Goal: Task Accomplishment & Management: Use online tool/utility

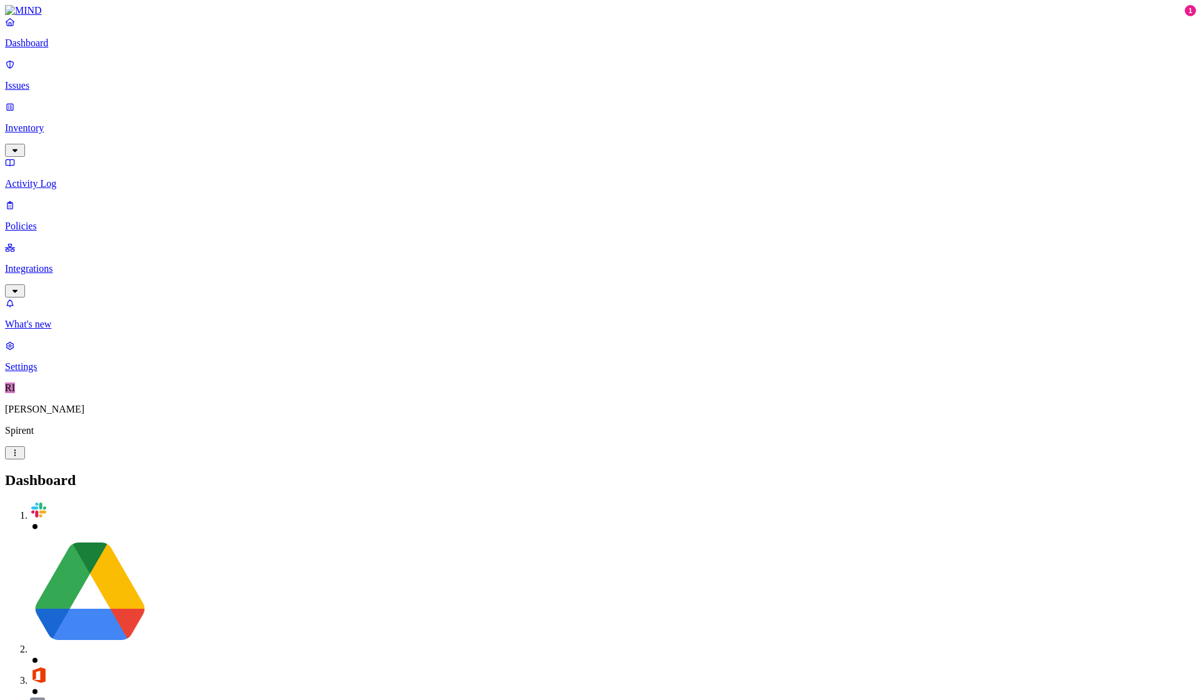
click at [64, 80] on p "Issues" at bounding box center [600, 85] width 1191 height 11
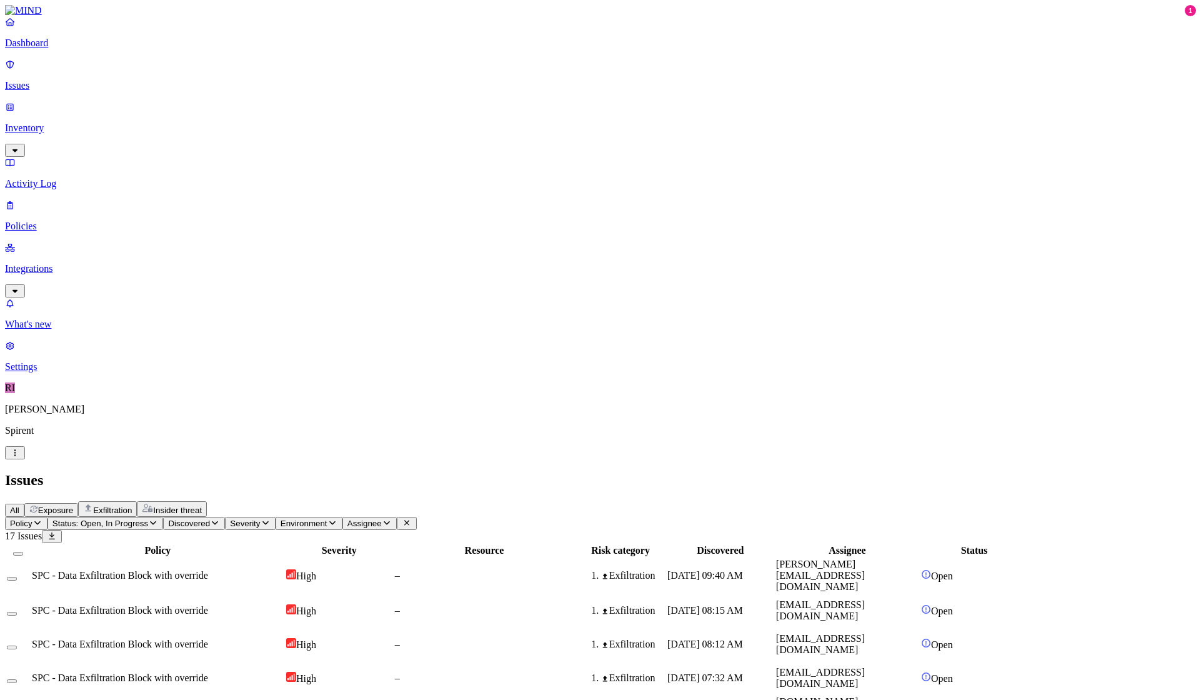
click at [382, 518] on span "Assignee" at bounding box center [364, 522] width 34 height 9
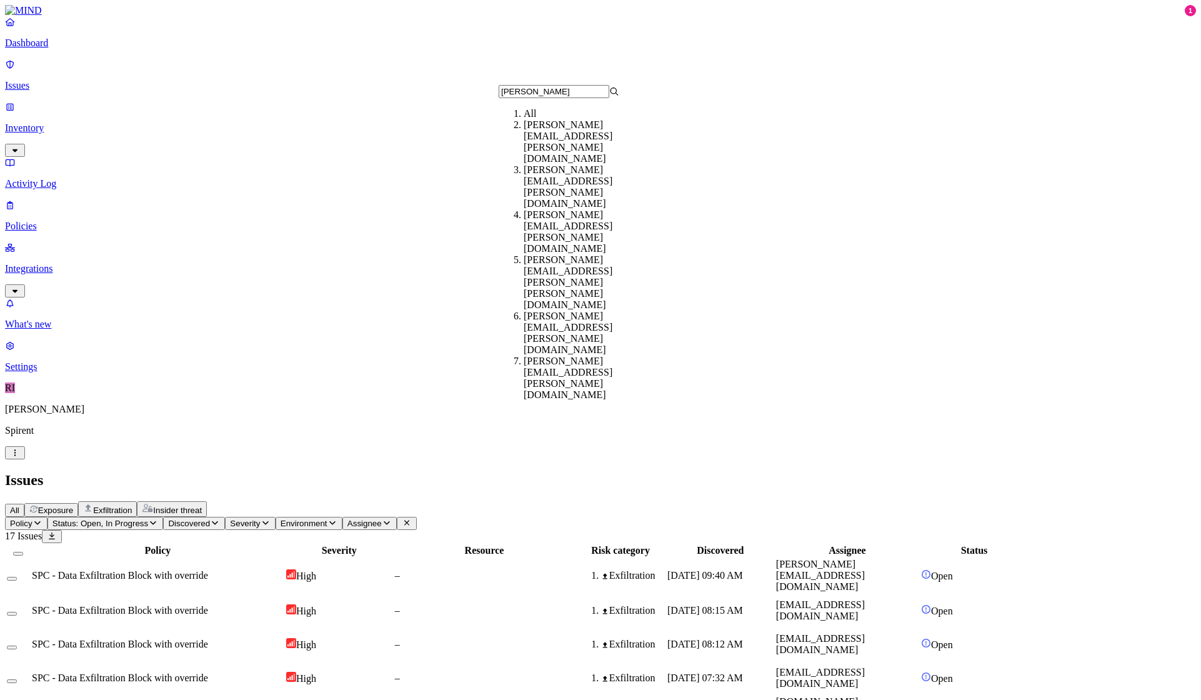
type input "[PERSON_NAME]"
click at [560, 136] on div "[PERSON_NAME][EMAIL_ADDRESS][PERSON_NAME][DOMAIN_NAME]" at bounding box center [583, 141] width 121 height 45
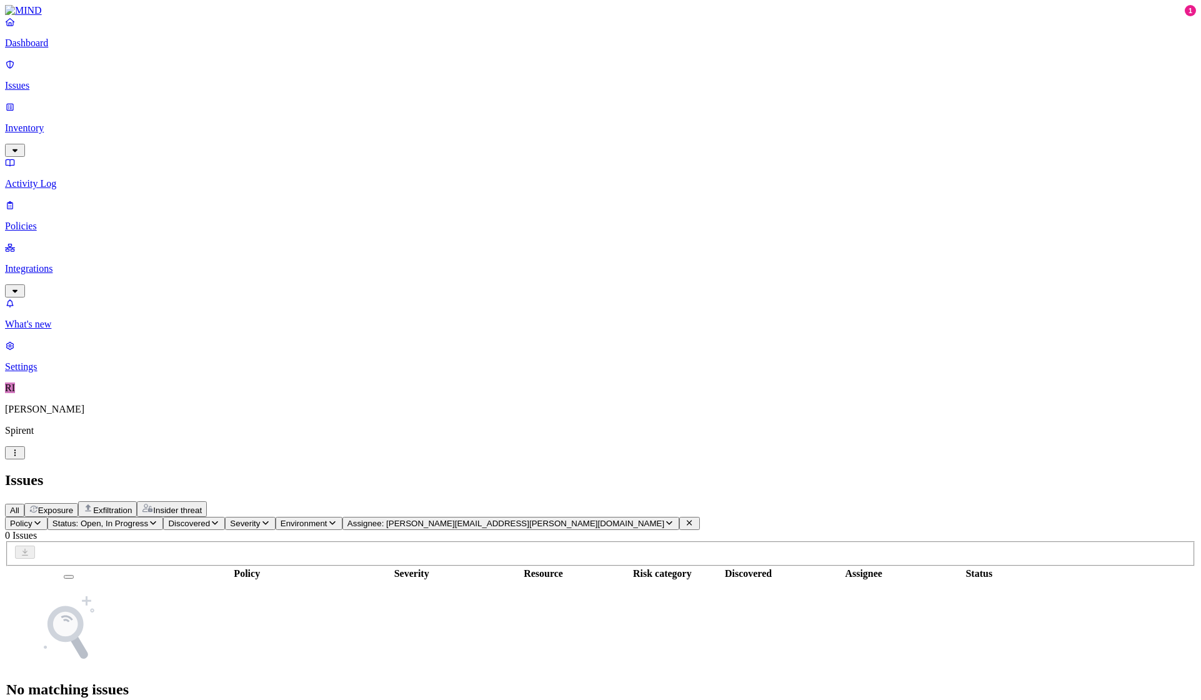
click at [666, 521] on icon "button" at bounding box center [669, 523] width 6 height 4
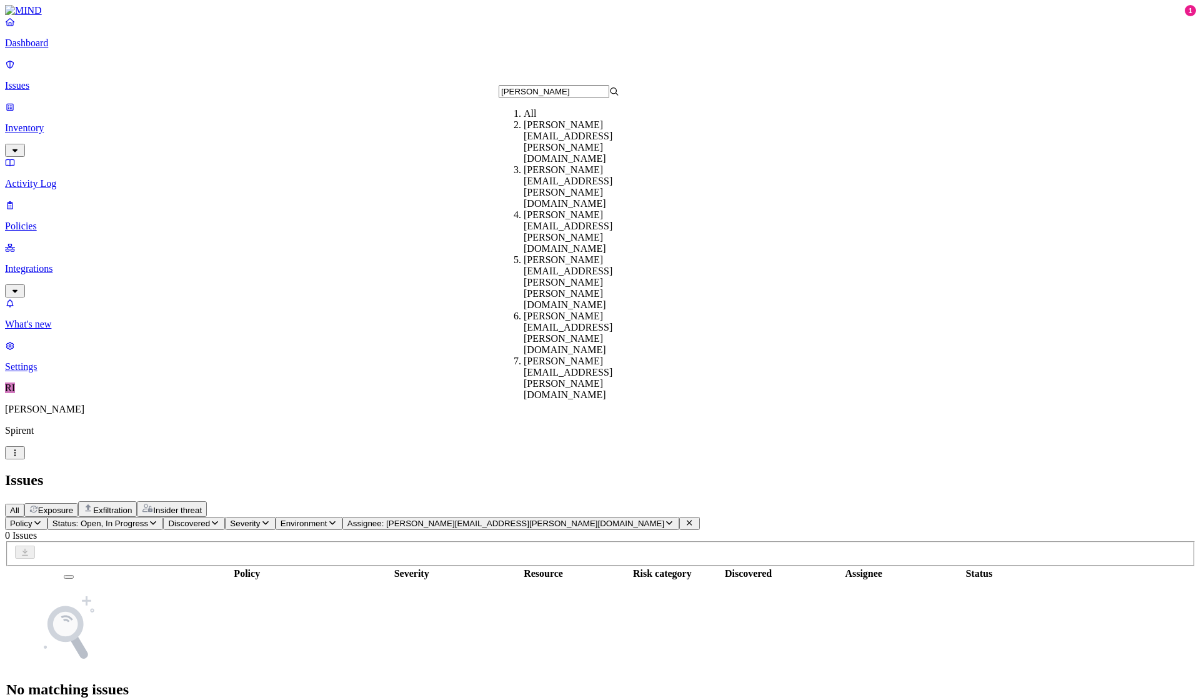
type input "[PERSON_NAME]"
click at [579, 164] on div "[PERSON_NAME][EMAIL_ADDRESS][PERSON_NAME][DOMAIN_NAME]" at bounding box center [583, 186] width 121 height 45
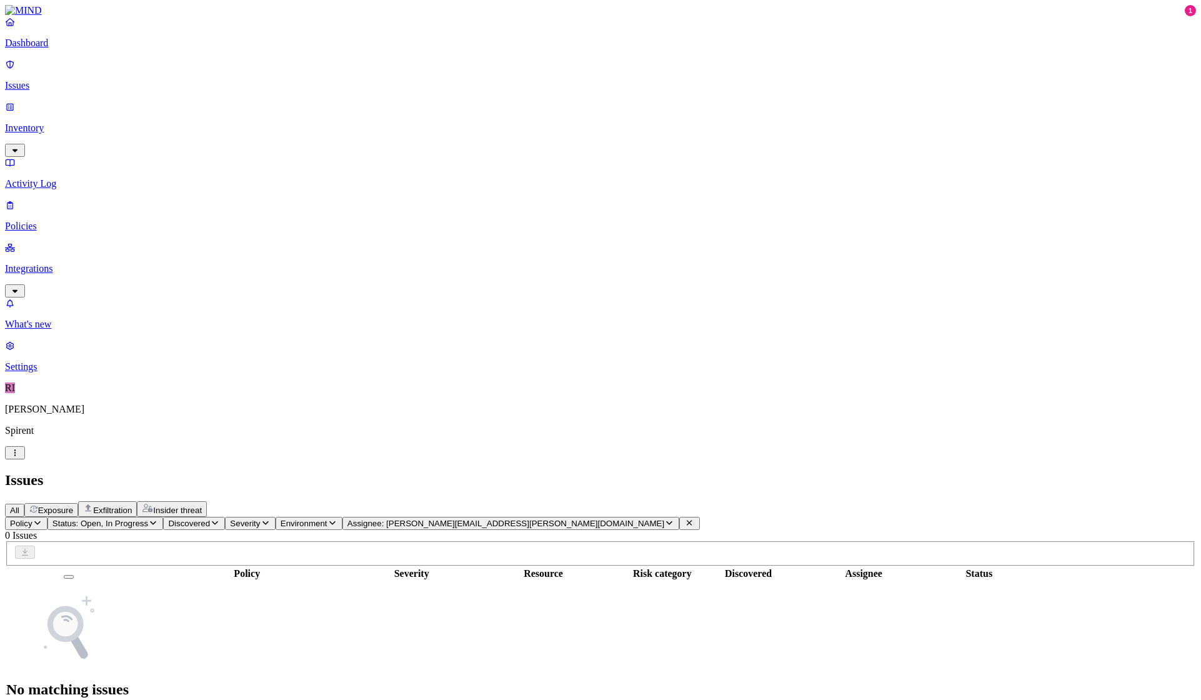
click at [158, 518] on icon "button" at bounding box center [153, 522] width 10 height 8
click at [227, 180] on div "Resolved" at bounding box center [227, 197] width 0 height 35
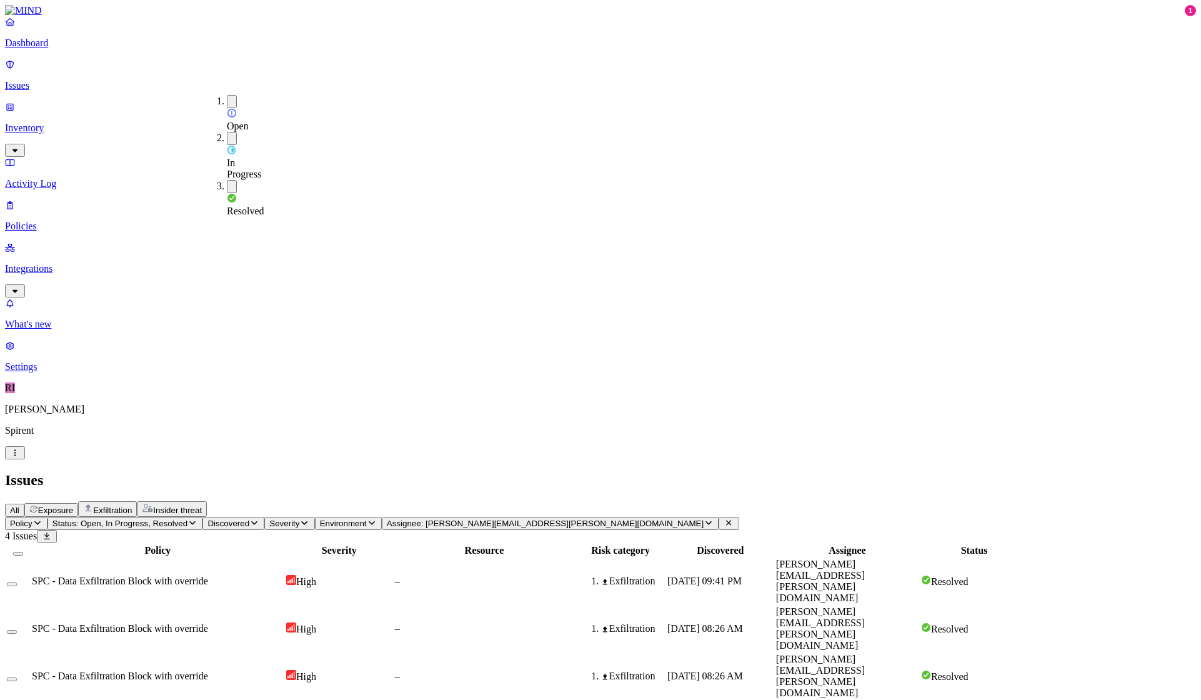
click at [227, 180] on div "Resolved" at bounding box center [227, 198] width 0 height 37
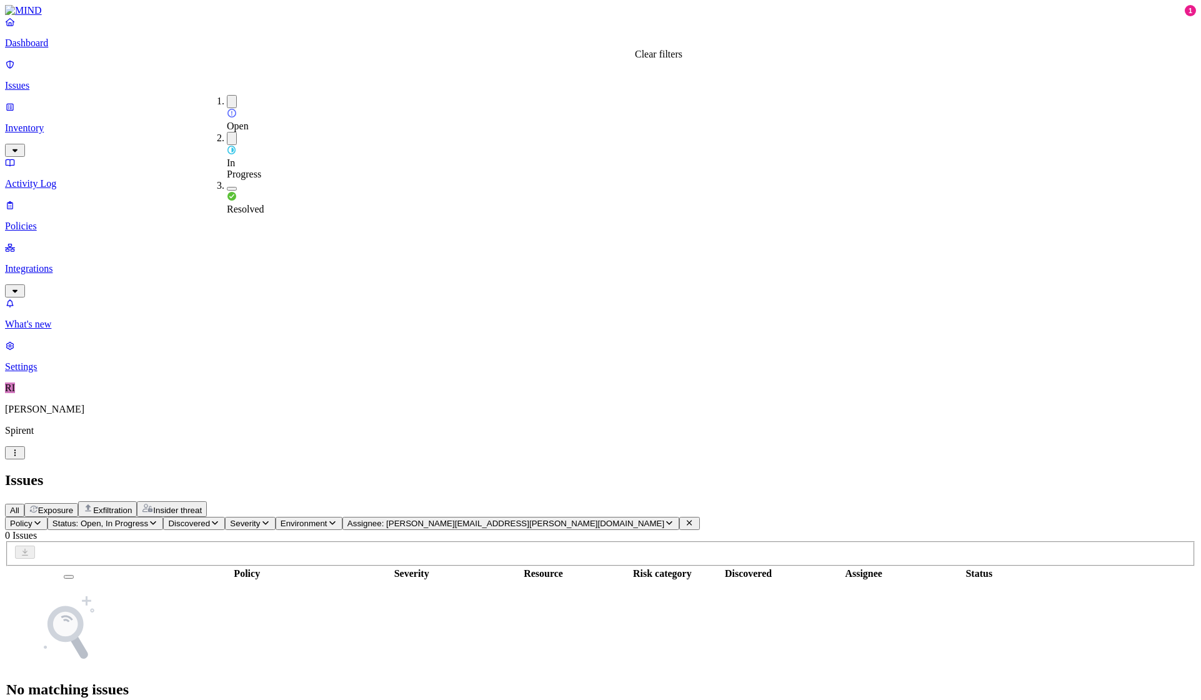
click at [684, 518] on icon at bounding box center [689, 522] width 10 height 8
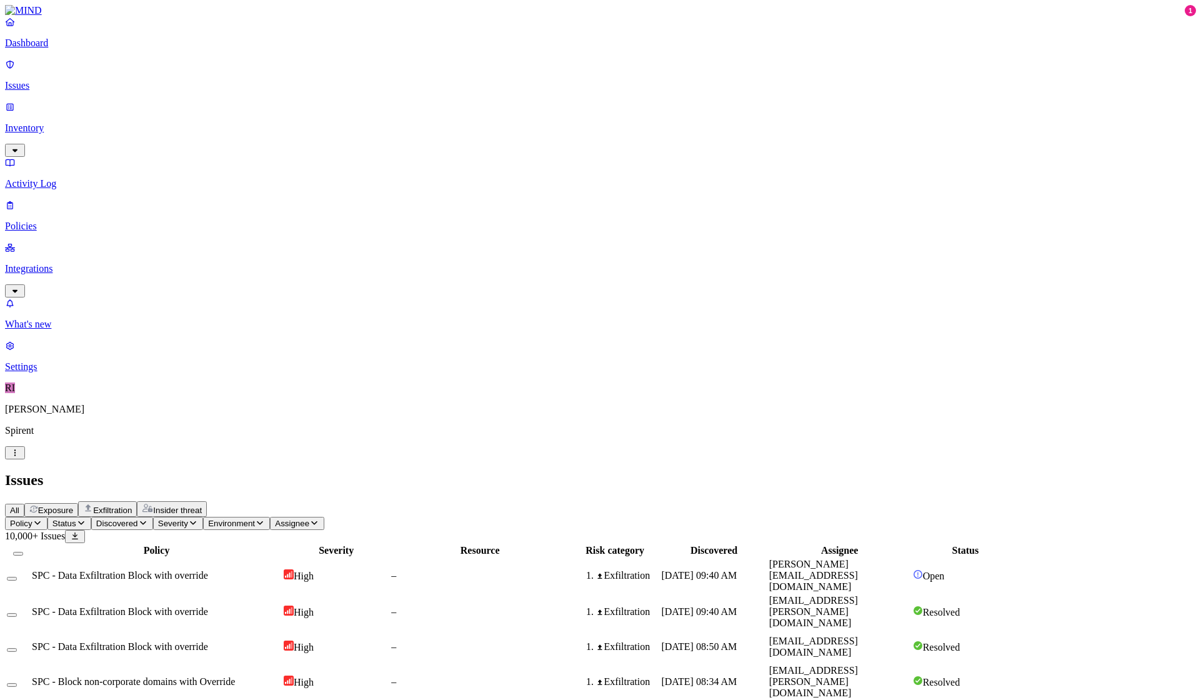
click at [91, 517] on button "Status" at bounding box center [69, 523] width 44 height 13
click at [227, 101] on div "Open" at bounding box center [227, 112] width 0 height 35
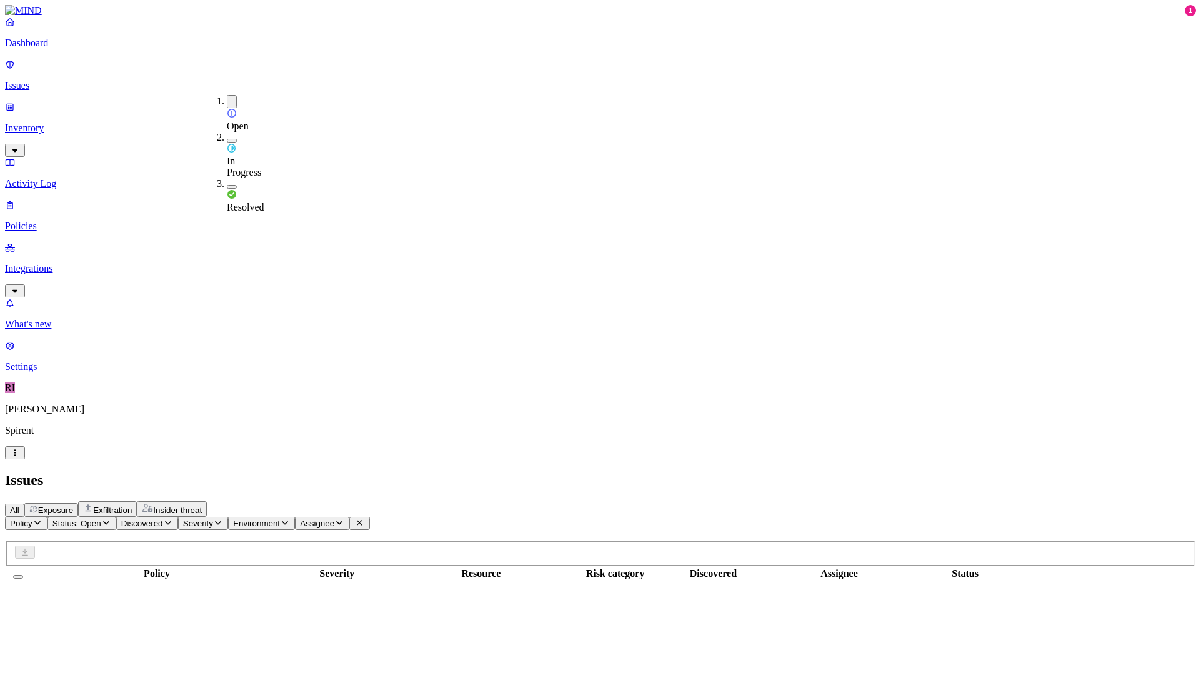
click at [227, 139] on button "button" at bounding box center [232, 141] width 10 height 4
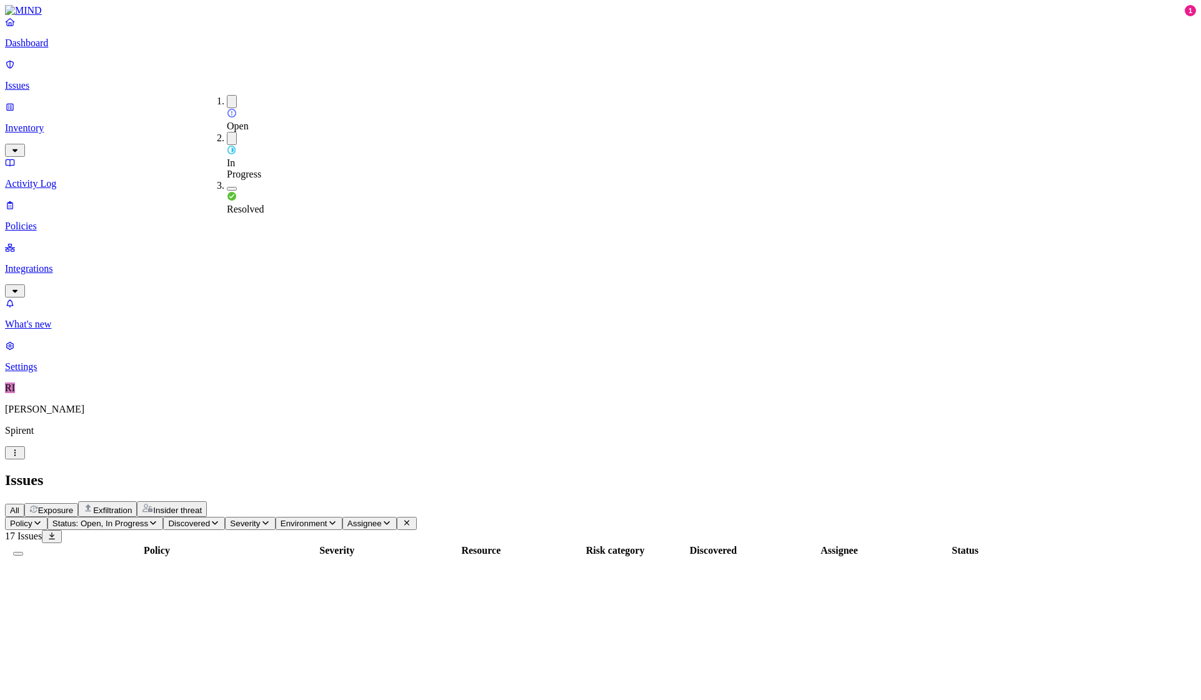
drag, startPoint x: 713, startPoint y: 54, endPoint x: 742, endPoint y: 47, distance: 29.7
click at [714, 501] on div "All Exposure Exfiltration Insider threat" at bounding box center [600, 509] width 1191 height 16
